Goal: Task Accomplishment & Management: Understand process/instructions

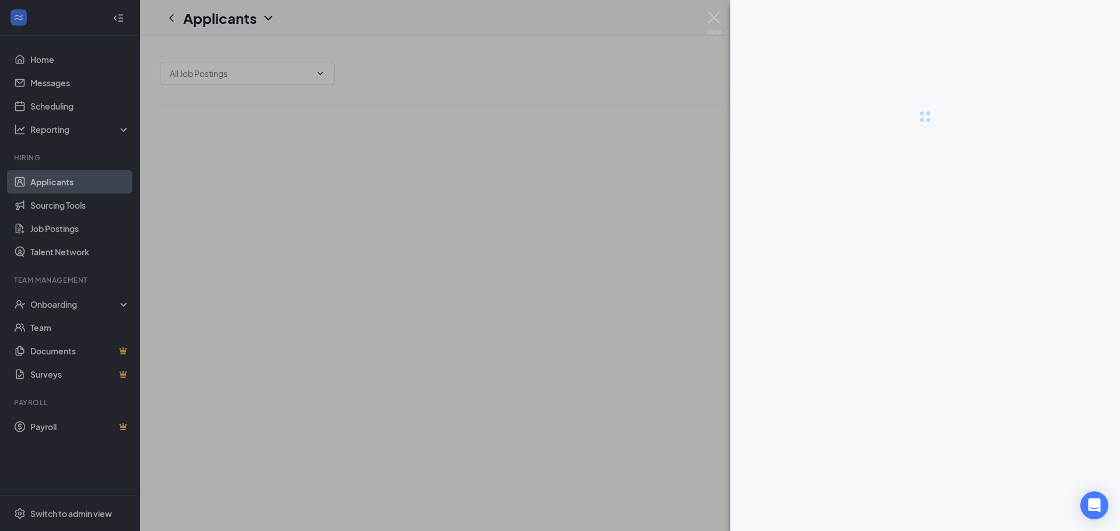
click at [62, 300] on div at bounding box center [560, 265] width 1120 height 531
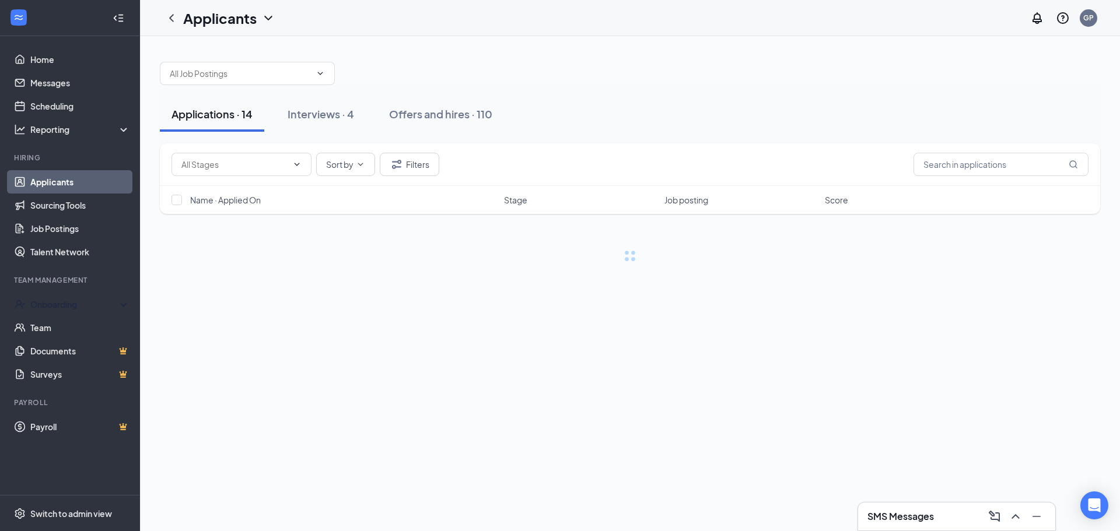
click at [62, 300] on div "Onboarding" at bounding box center [75, 305] width 90 height 12
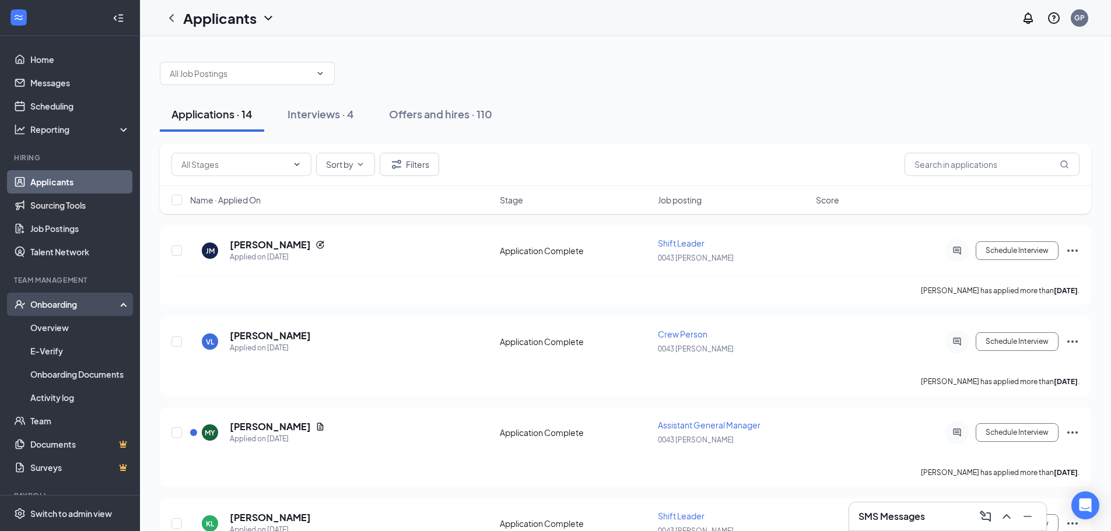
click at [75, 306] on div "Onboarding" at bounding box center [75, 305] width 90 height 12
click at [67, 297] on div "Onboarding" at bounding box center [70, 304] width 140 height 23
click at [68, 329] on link "Overview" at bounding box center [80, 327] width 100 height 23
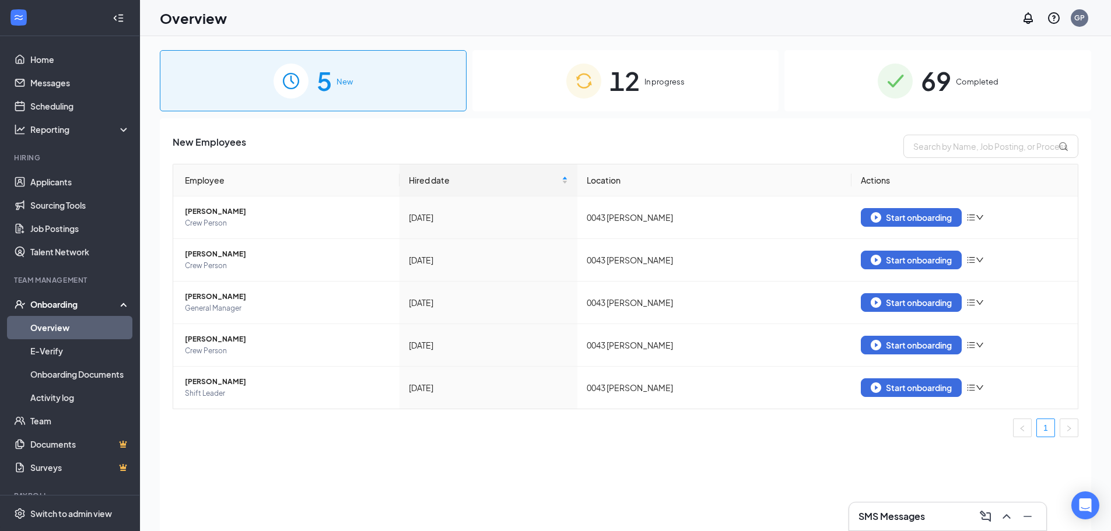
click at [604, 90] on div "12 In progress" at bounding box center [625, 80] width 307 height 61
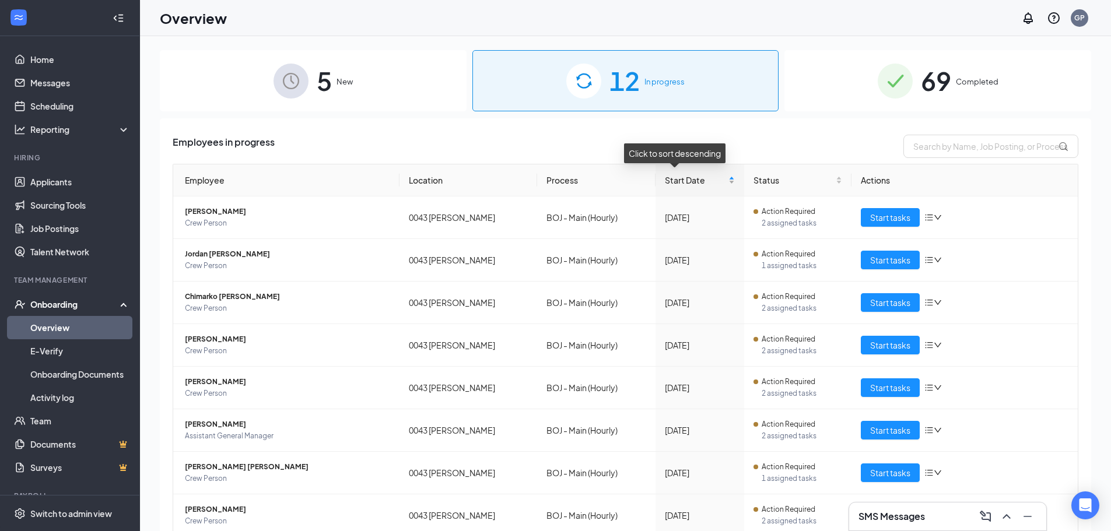
click at [712, 183] on div "Start Date" at bounding box center [700, 180] width 70 height 13
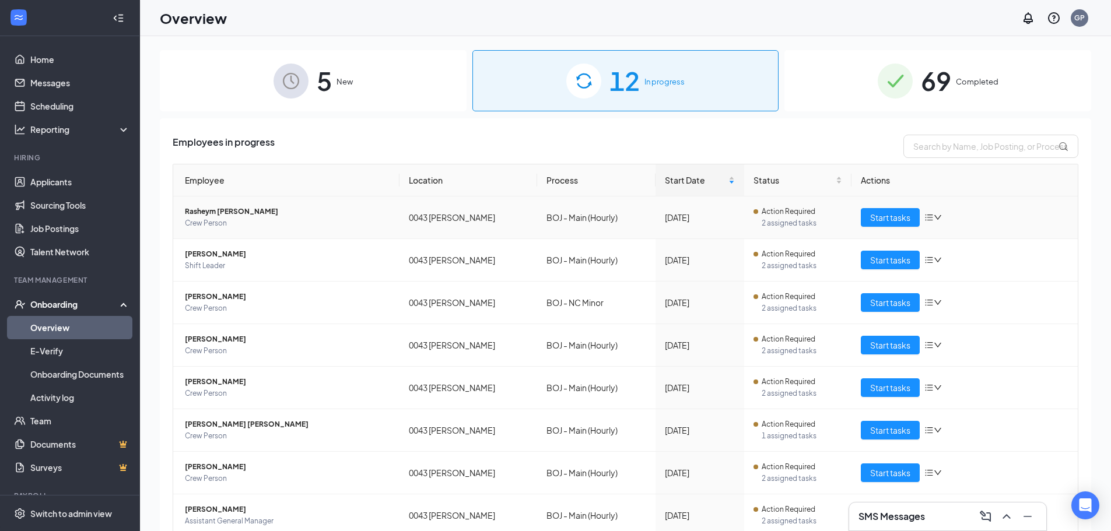
click at [247, 210] on span "Rasheym [PERSON_NAME]" at bounding box center [287, 212] width 205 height 12
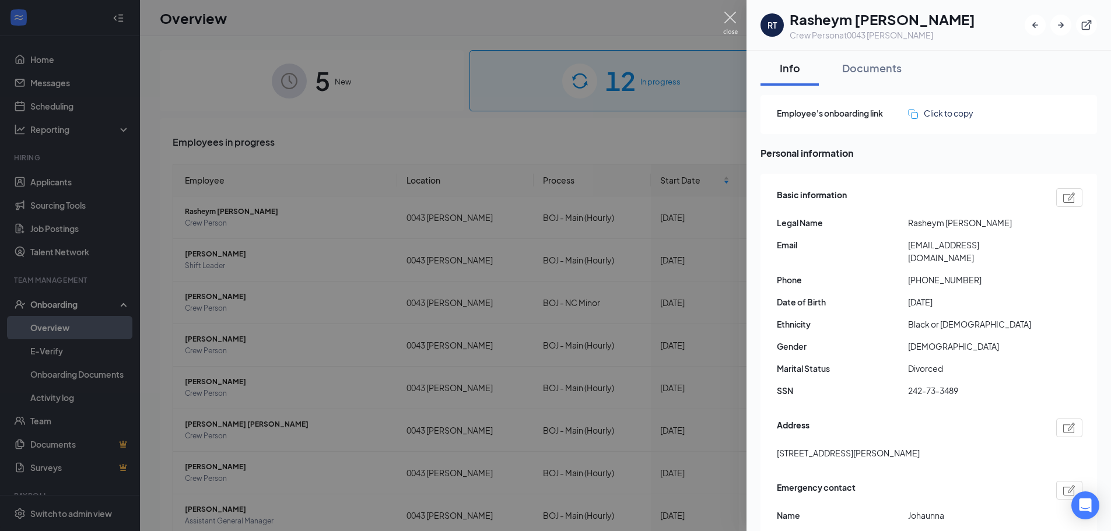
drag, startPoint x: 734, startPoint y: 16, endPoint x: 741, endPoint y: 16, distance: 7.6
click at [734, 16] on img at bounding box center [730, 23] width 15 height 23
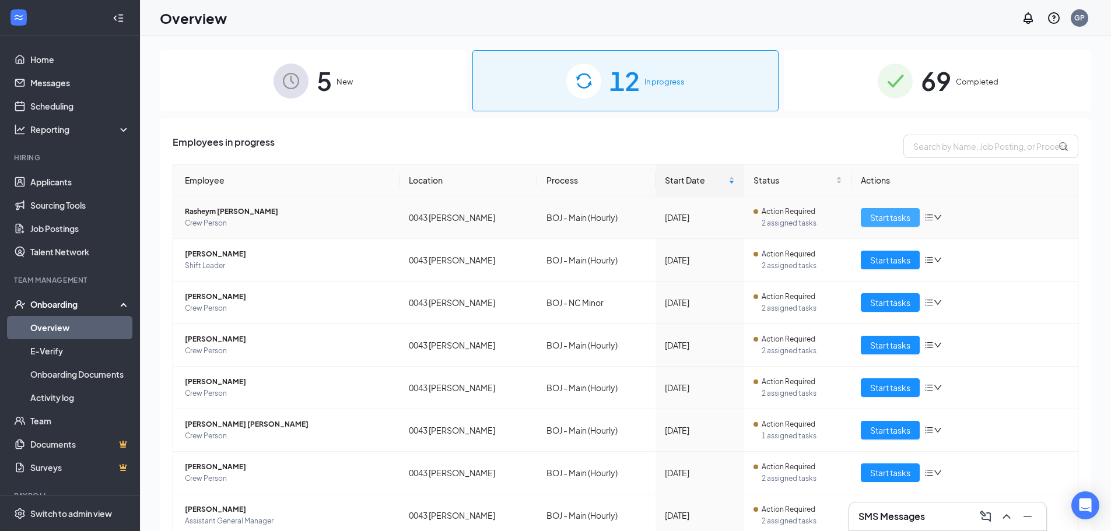
click at [890, 219] on span "Start tasks" at bounding box center [890, 217] width 40 height 13
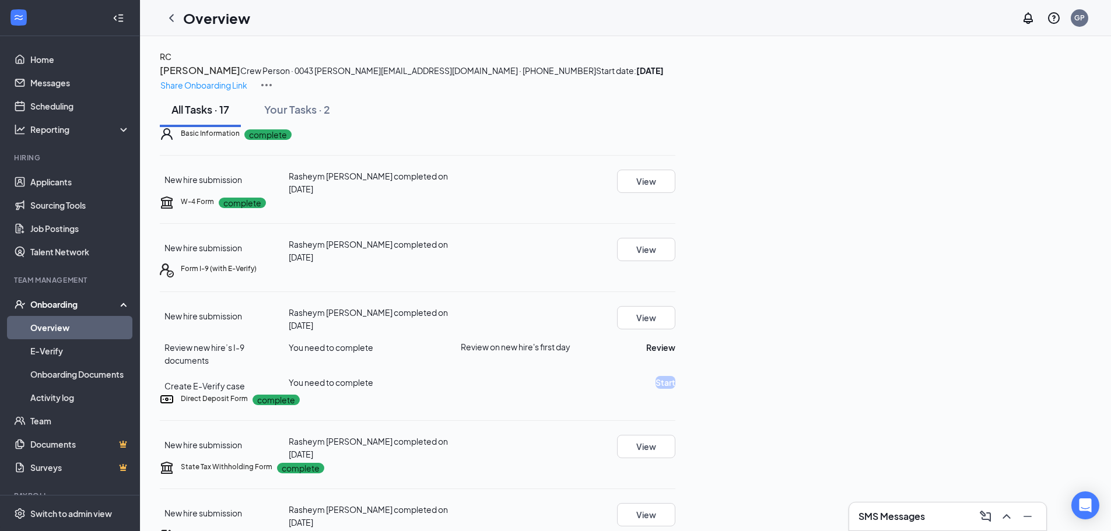
scroll to position [58, 0]
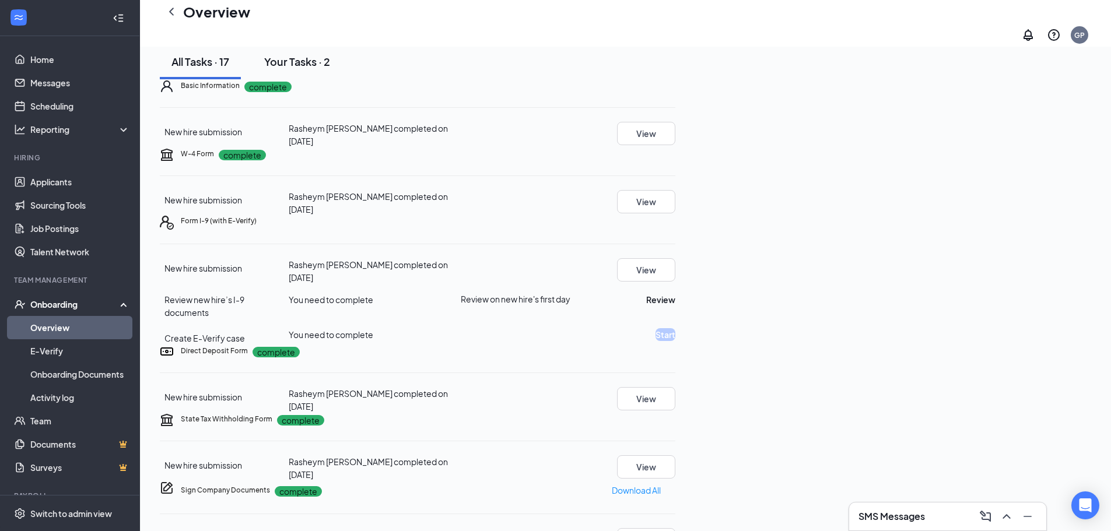
click at [321, 69] on div "Your Tasks · 2" at bounding box center [297, 61] width 66 height 15
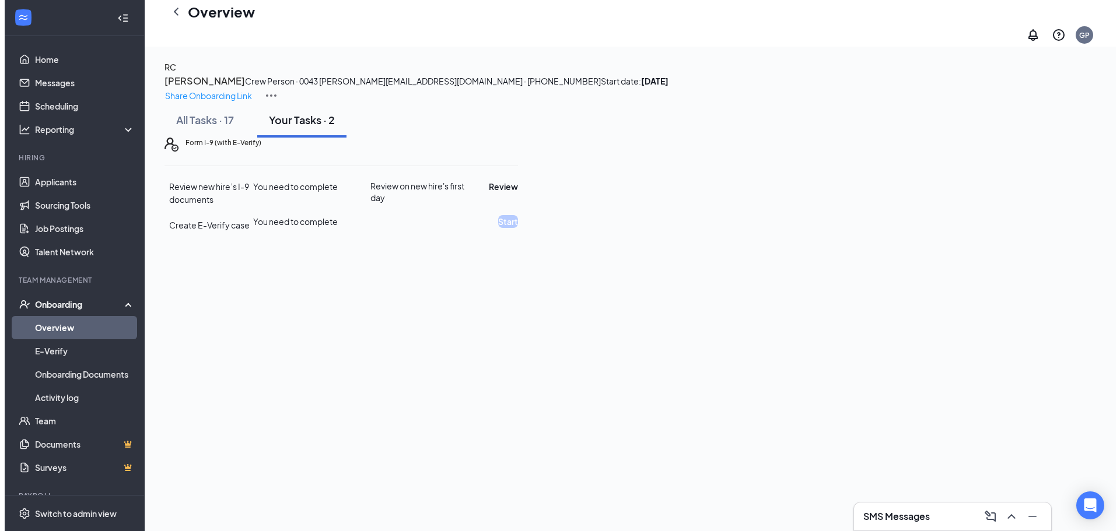
scroll to position [0, 0]
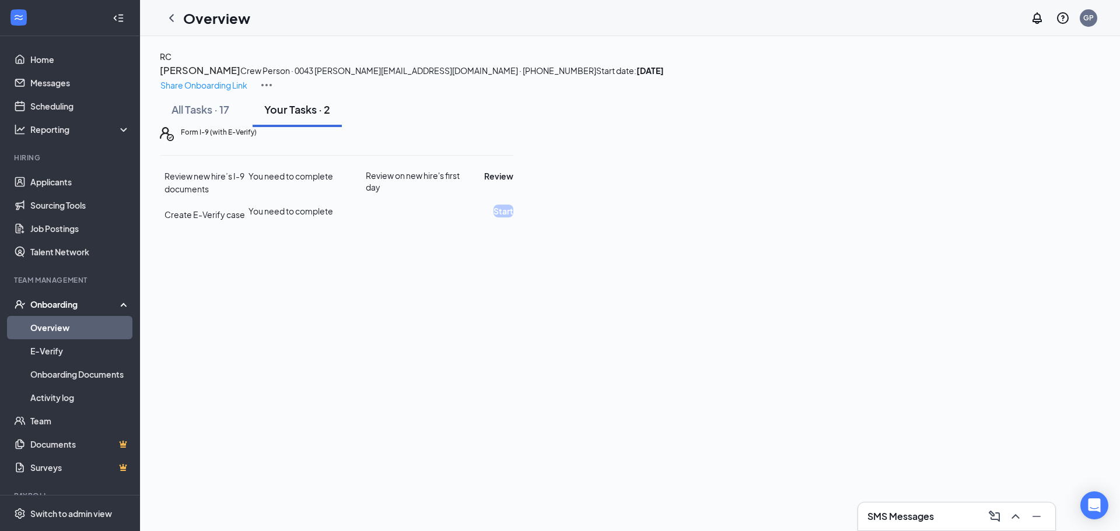
click at [909, 522] on h3 "SMS Messages" at bounding box center [900, 516] width 66 height 13
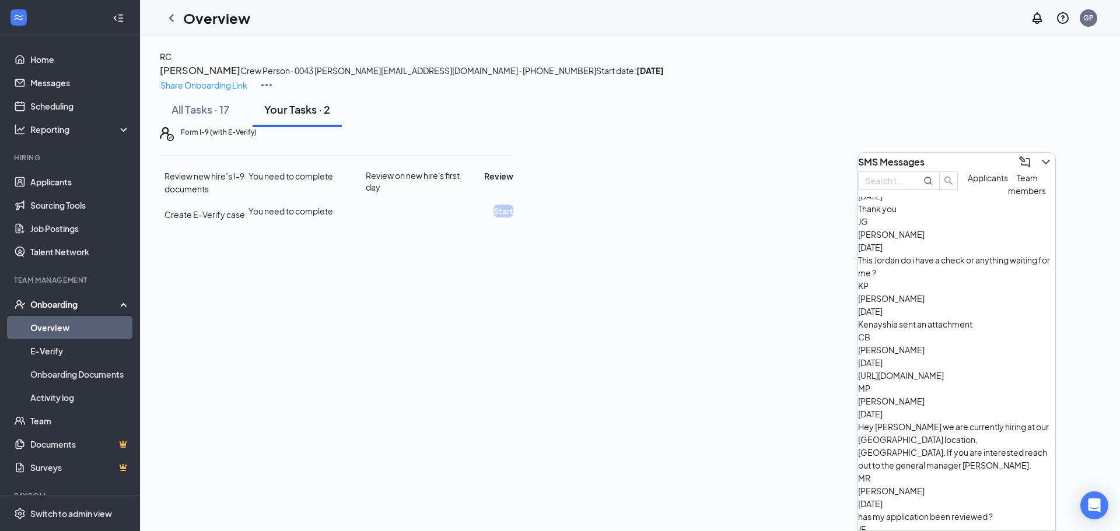
scroll to position [1002, 0]
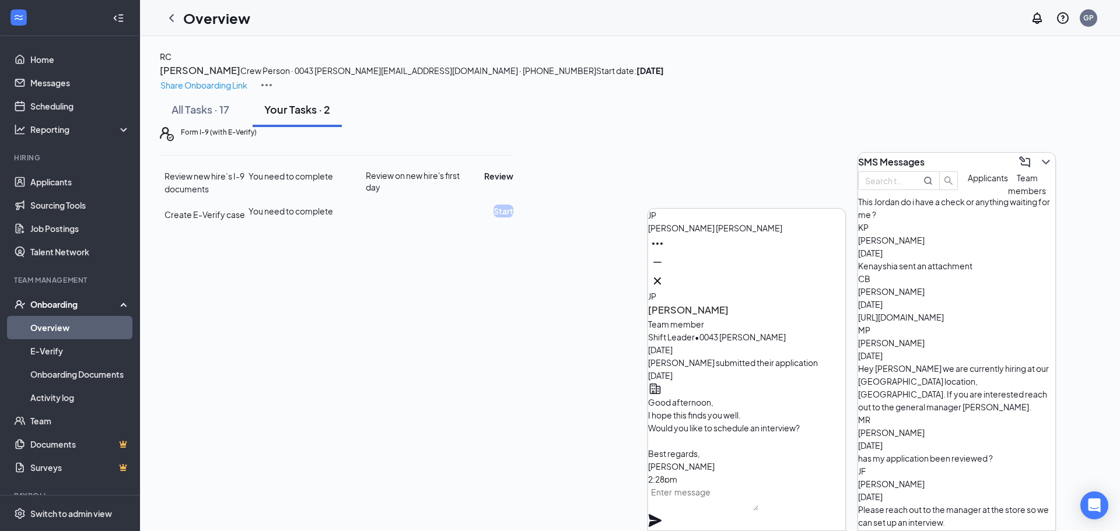
scroll to position [-1056, 0]
click at [661, 278] on icon "Cross" at bounding box center [657, 281] width 7 height 7
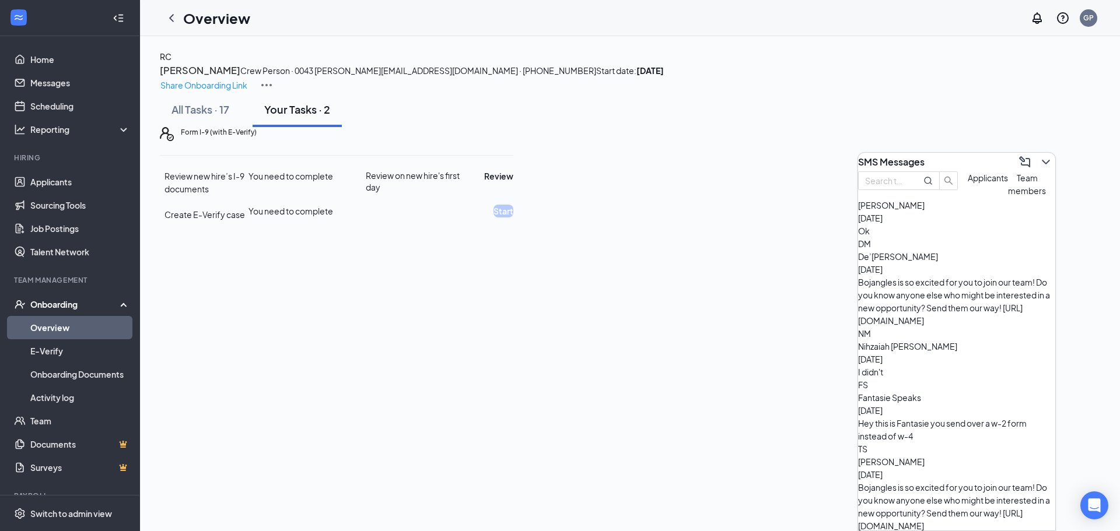
scroll to position [0, 0]
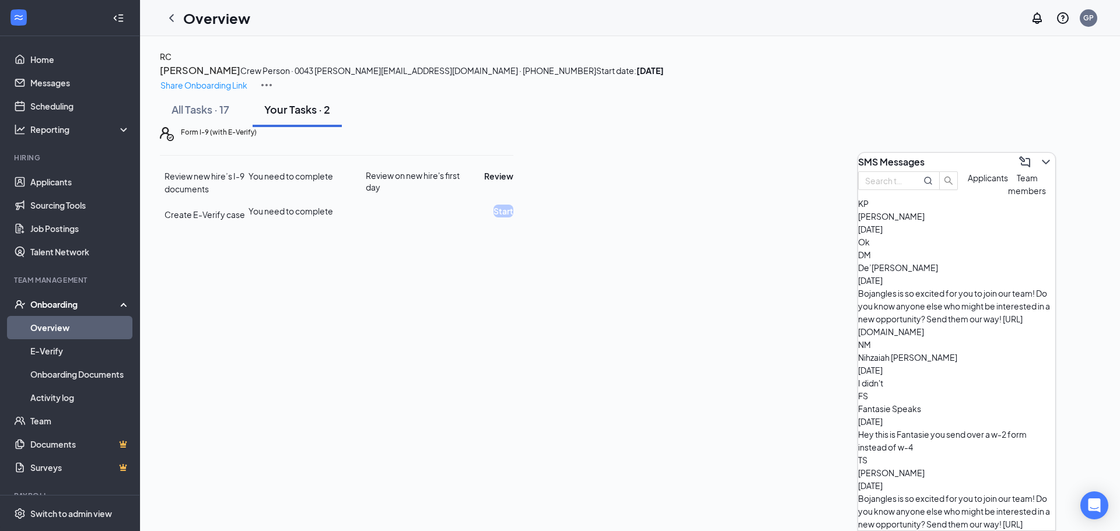
click at [953, 303] on div "Bojangles is so excited for you to join our team! Do you know anyone else who m…" at bounding box center [956, 312] width 197 height 51
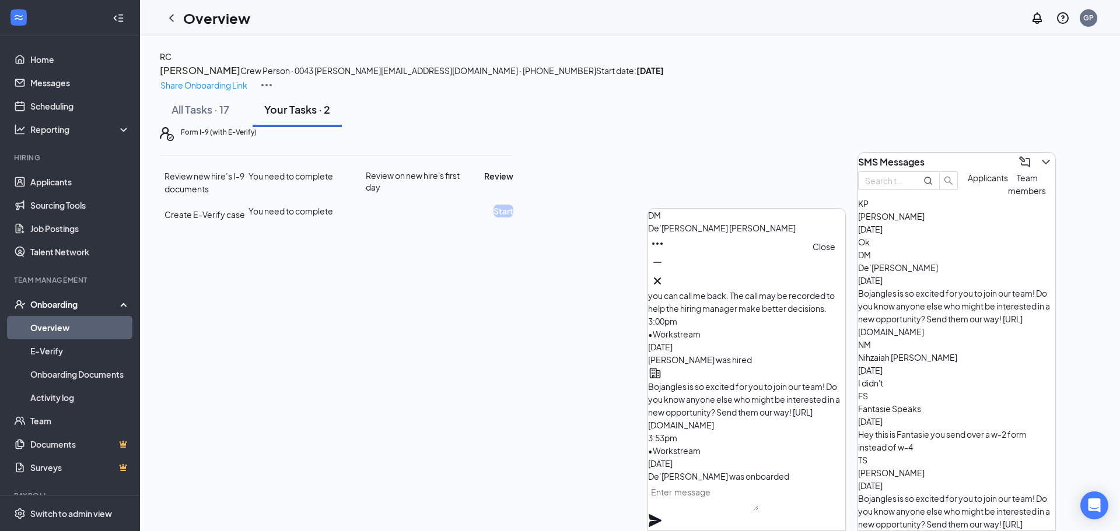
click at [664, 282] on icon "Cross" at bounding box center [657, 281] width 14 height 14
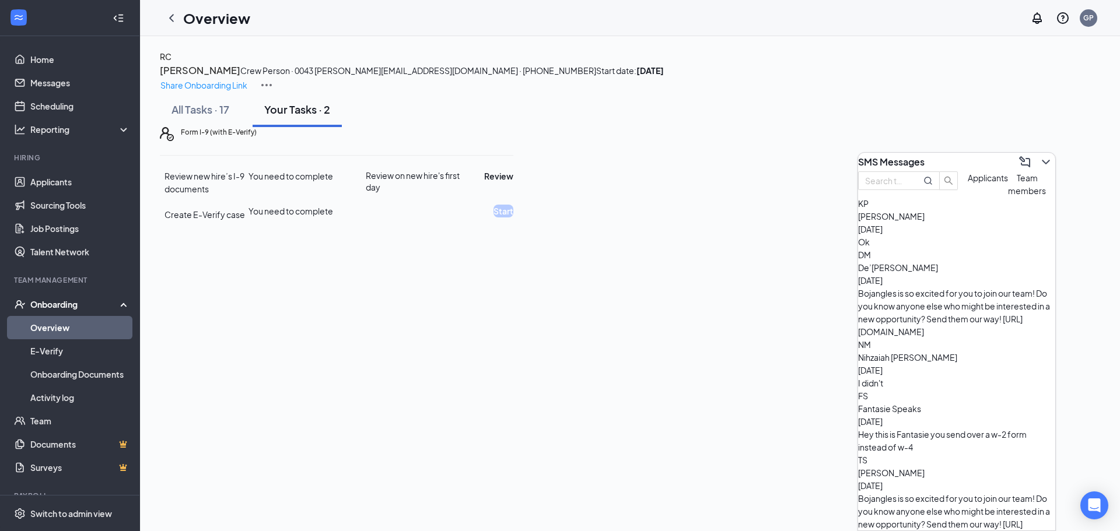
click at [963, 248] on div "Ok" at bounding box center [956, 242] width 197 height 13
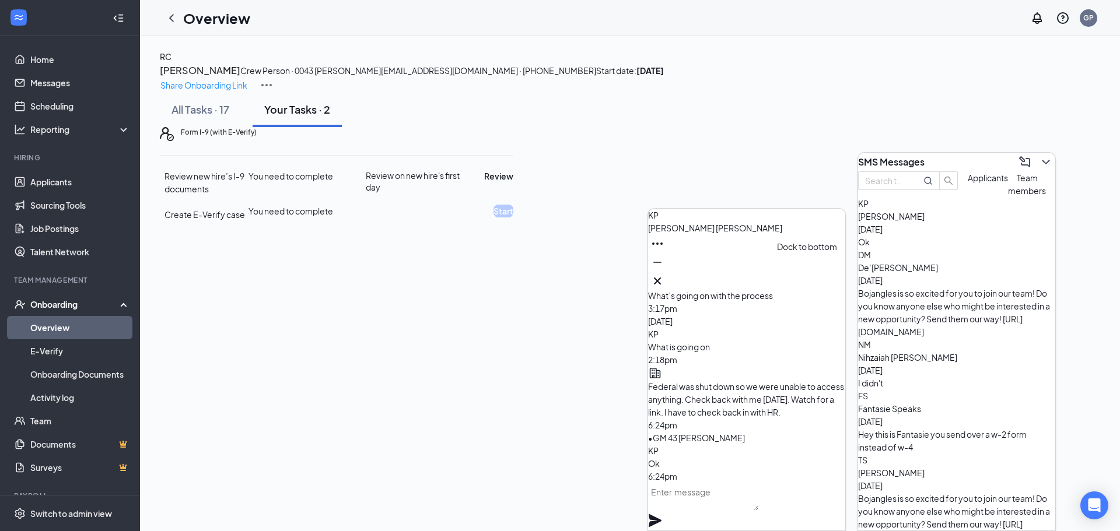
click at [664, 269] on icon "Minimize" at bounding box center [657, 262] width 14 height 14
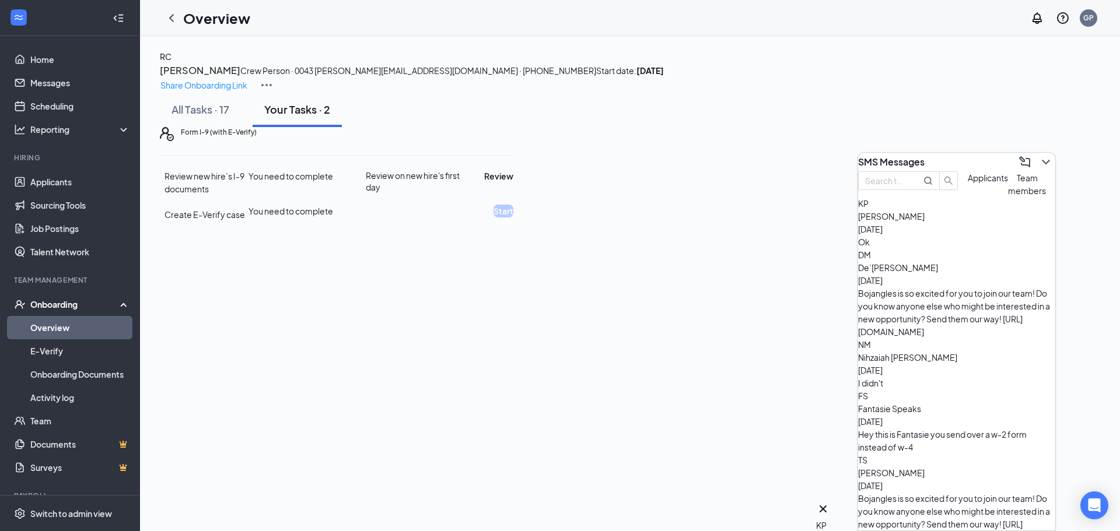
click at [493, 127] on div "All Tasks · 17 Your Tasks · 2" at bounding box center [630, 109] width 940 height 35
click at [1042, 160] on icon "ChevronDown" at bounding box center [1045, 162] width 14 height 14
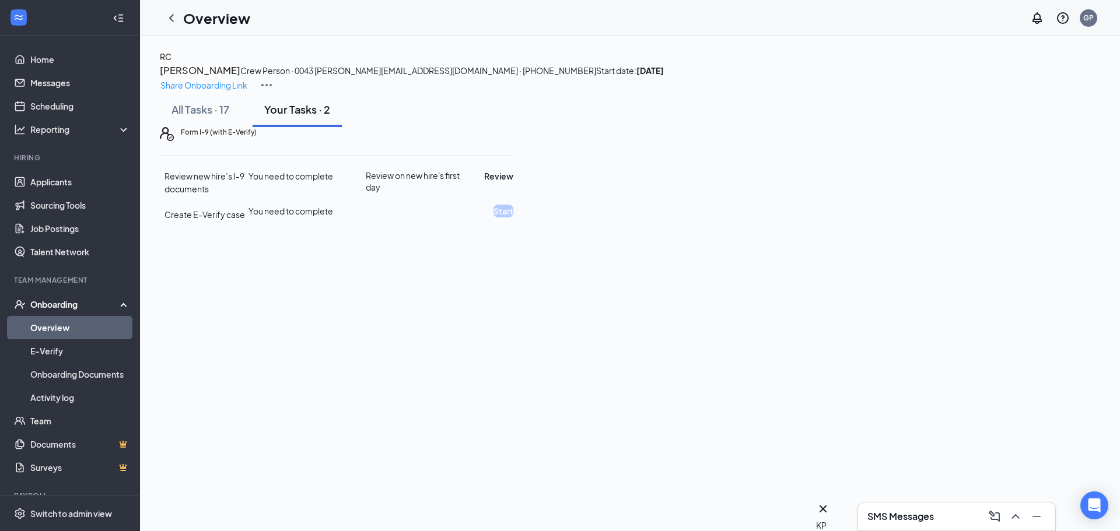
click at [171, 63] on div "RC" at bounding box center [166, 56] width 12 height 13
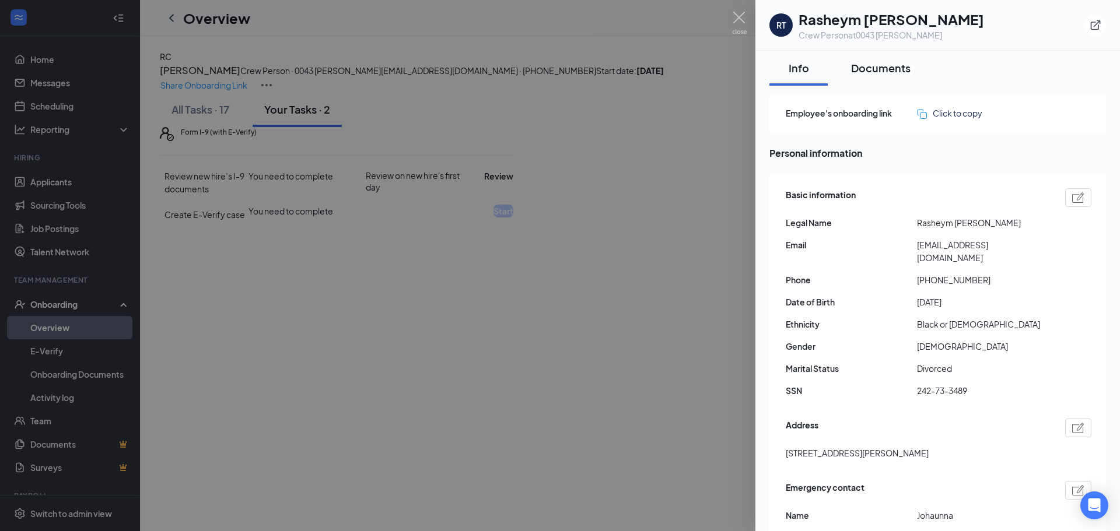
click at [879, 65] on div "Documents" at bounding box center [880, 68] width 59 height 15
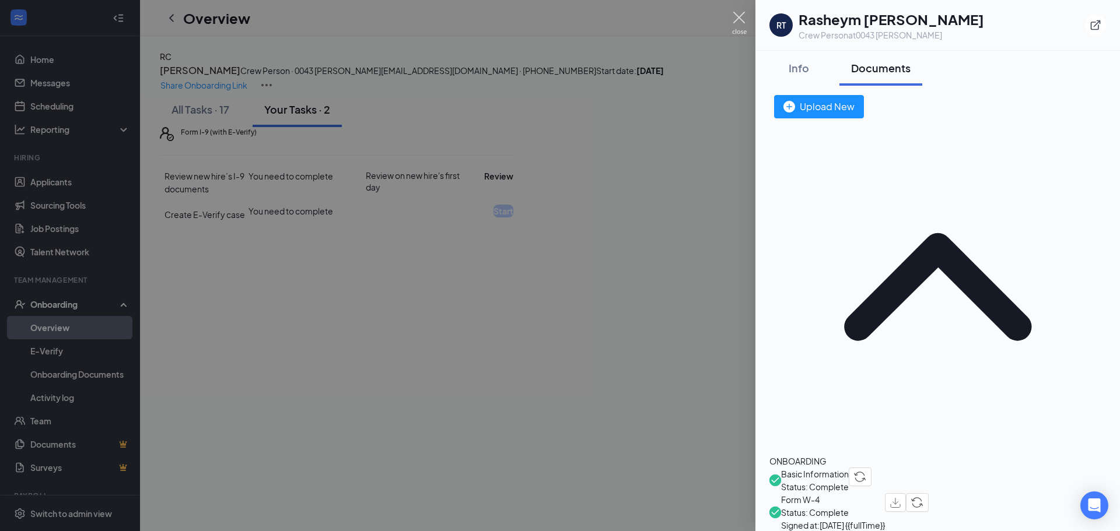
click at [741, 12] on img at bounding box center [739, 23] width 15 height 23
